Goal: Check status: Check status

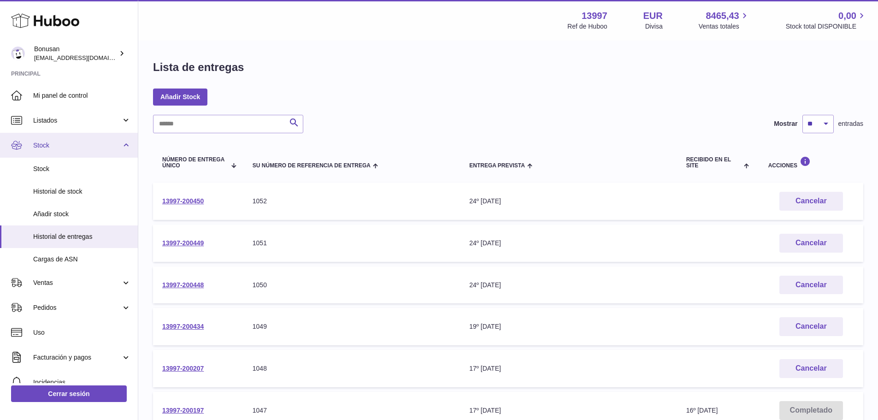
click at [36, 141] on span "Stock" at bounding box center [77, 145] width 88 height 9
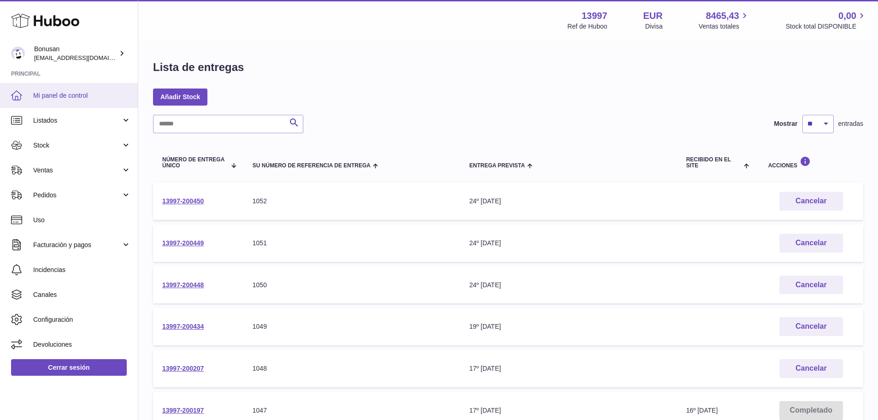
click at [49, 94] on span "Mi panel de control" at bounding box center [82, 95] width 98 height 9
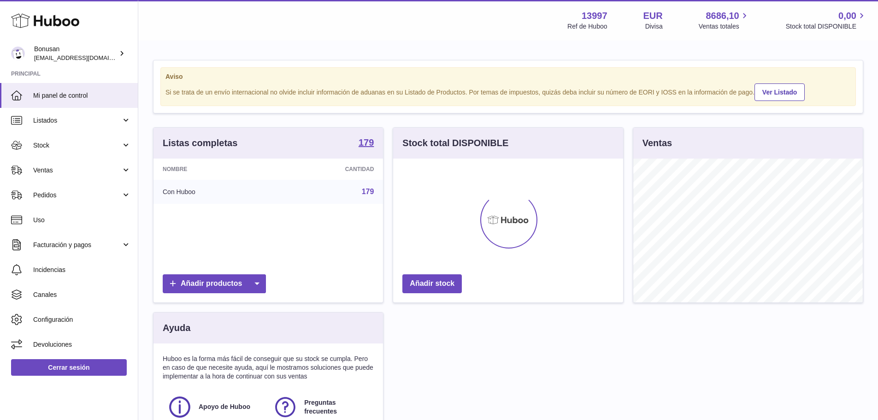
scroll to position [144, 230]
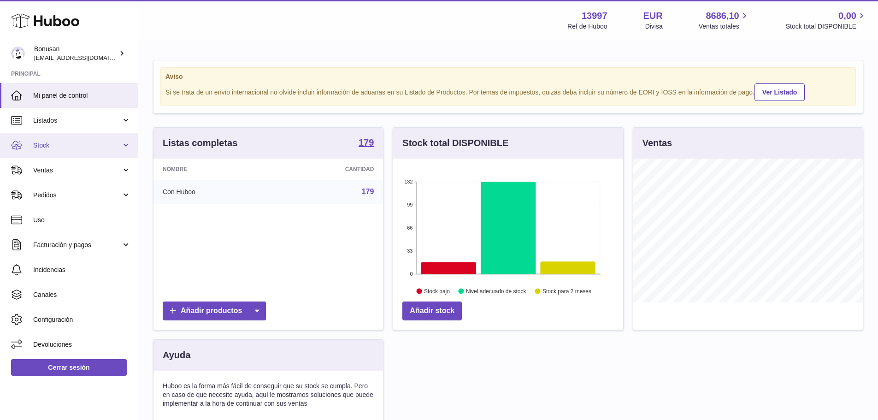
click at [125, 146] on link "Stock" at bounding box center [69, 145] width 138 height 25
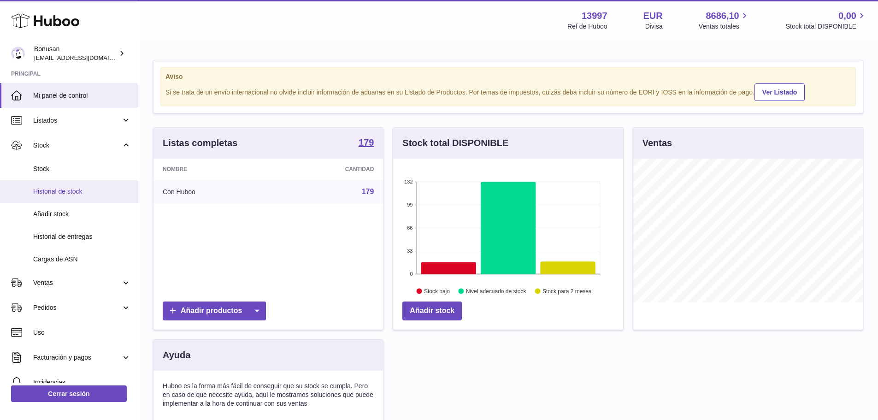
click at [69, 191] on span "Historial de stock" at bounding box center [82, 191] width 98 height 9
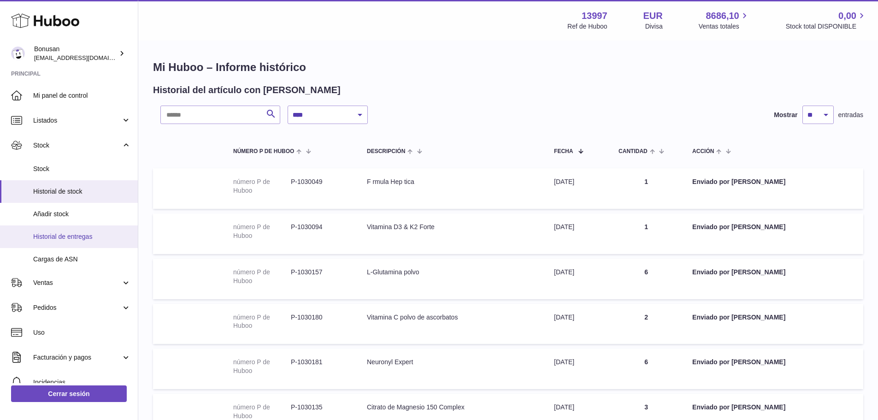
click at [75, 236] on span "Historial de entregas" at bounding box center [82, 236] width 98 height 9
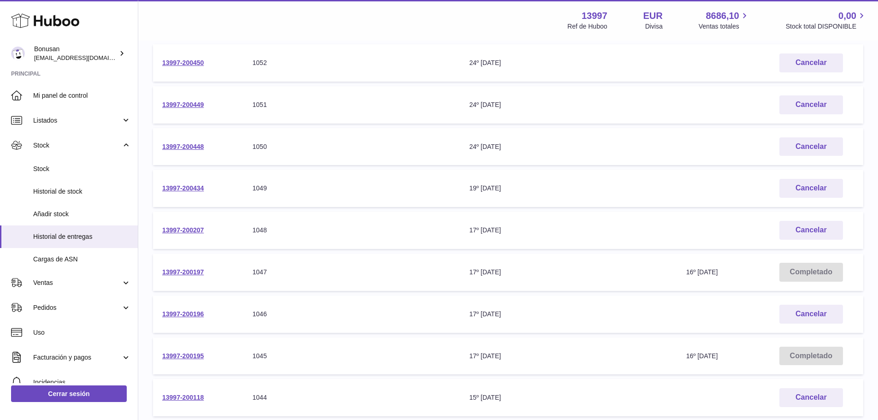
scroll to position [230, 0]
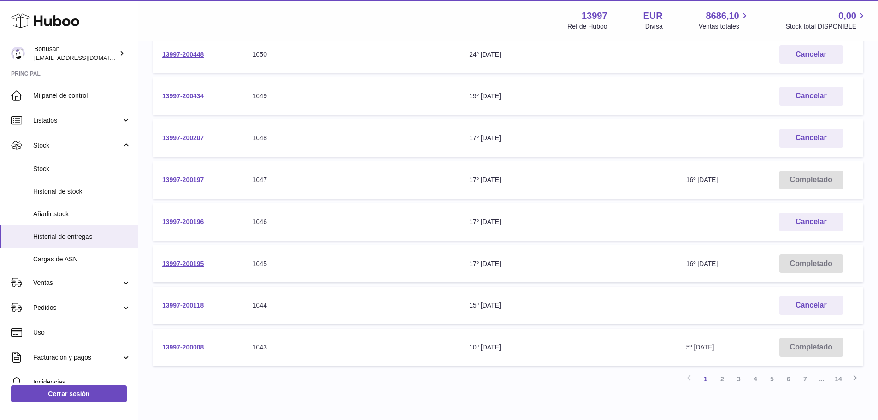
click at [176, 221] on link "13997-200196" at bounding box center [182, 221] width 41 height 7
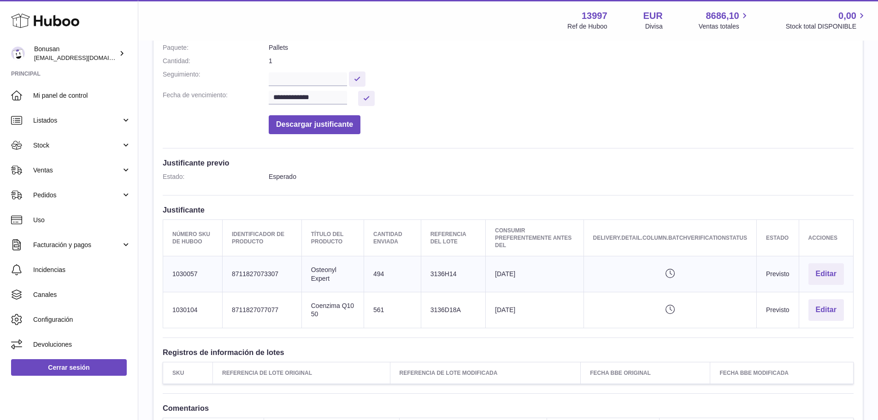
scroll to position [92, 0]
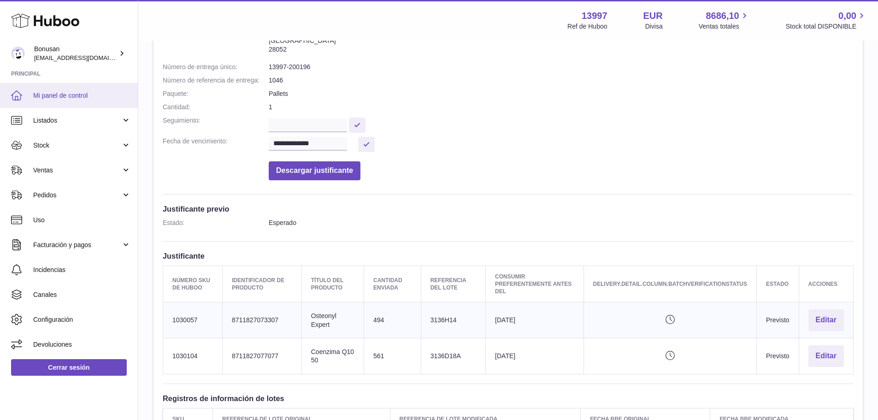
click at [66, 97] on span "Mi panel de control" at bounding box center [82, 95] width 98 height 9
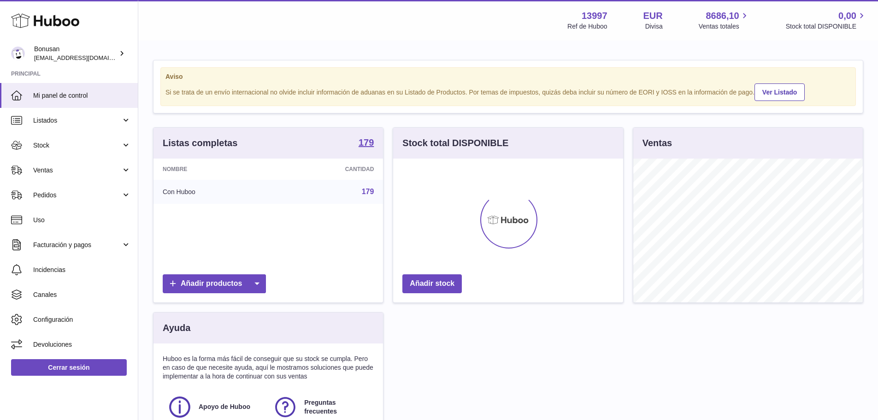
scroll to position [144, 230]
